Goal: Task Accomplishment & Management: Manage account settings

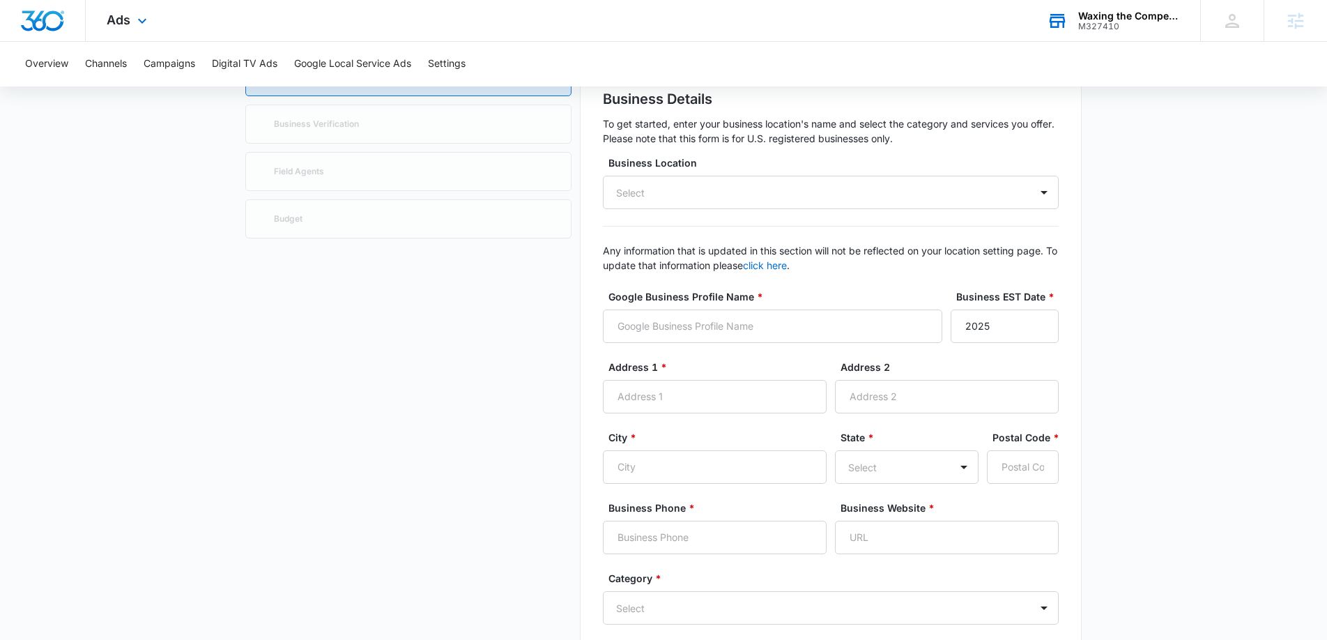
click at [1108, 25] on div "M327410" at bounding box center [1129, 27] width 102 height 10
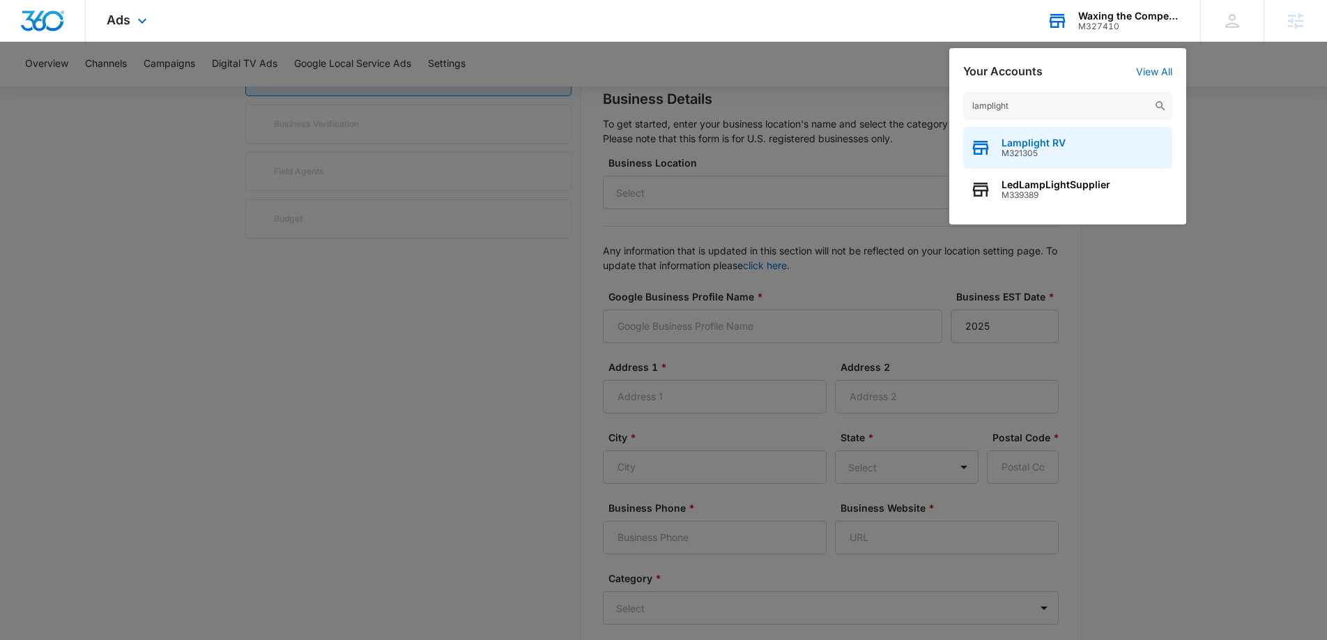
type input "lamplight"
click at [1036, 151] on span "M321305" at bounding box center [1034, 153] width 64 height 10
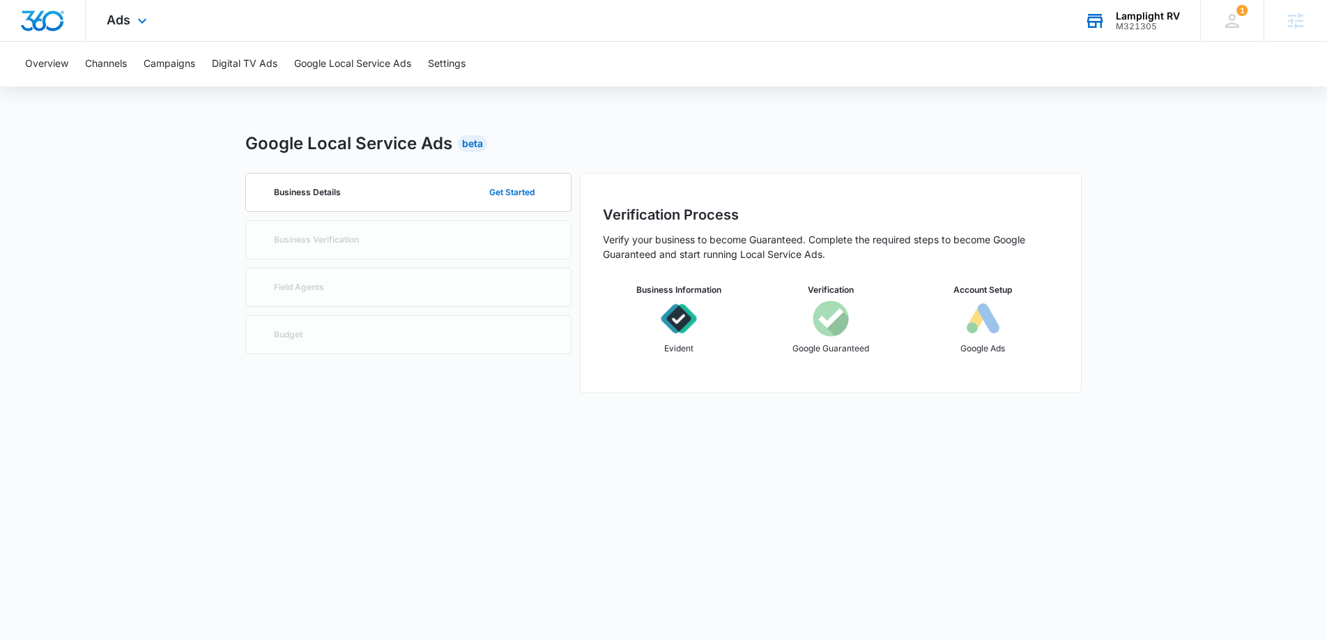
click at [1139, 24] on div "M321305" at bounding box center [1148, 27] width 64 height 10
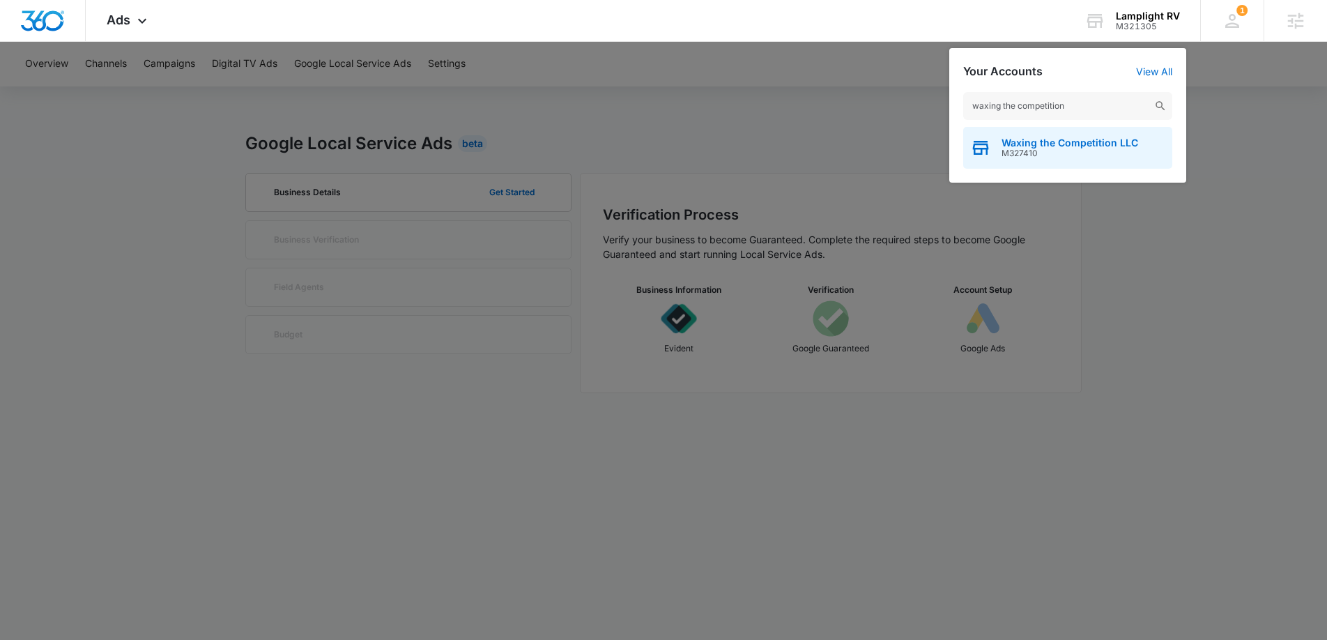
type input "waxing the competition"
click at [1065, 144] on span "Waxing the Competition LLC" at bounding box center [1070, 142] width 137 height 11
